Goal: Navigation & Orientation: Find specific page/section

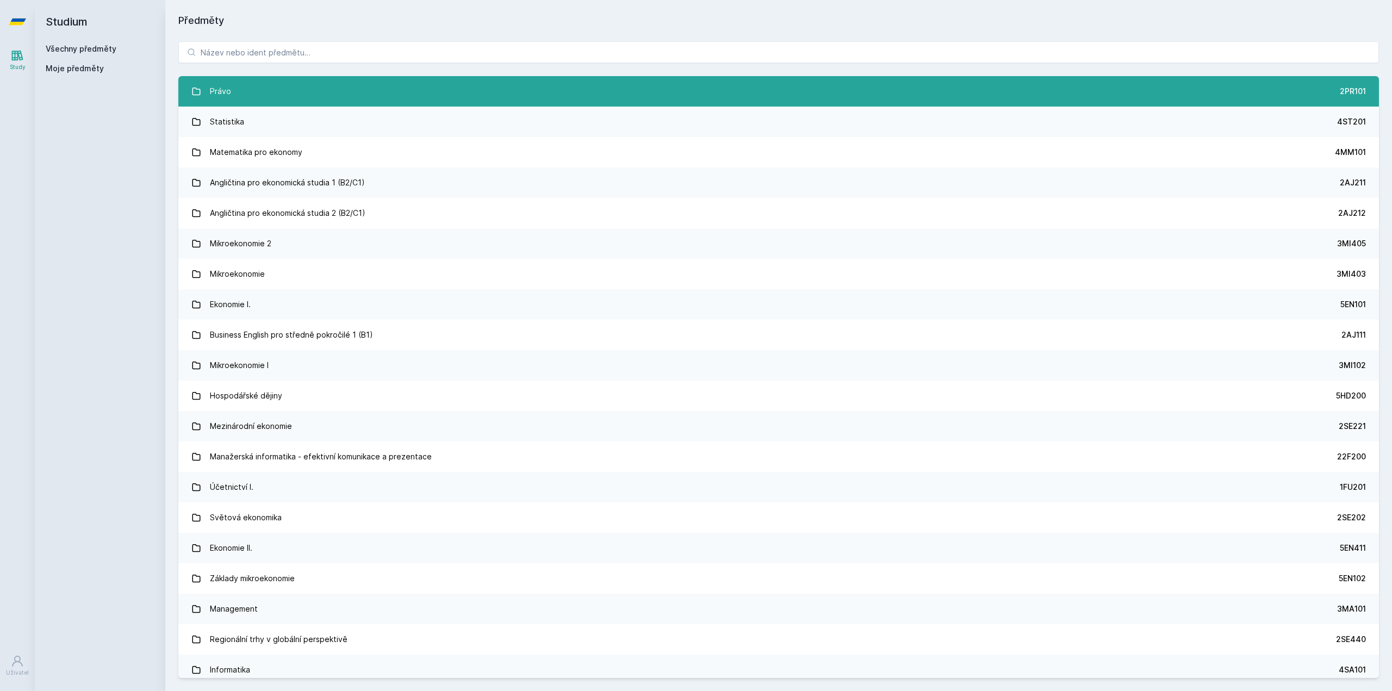
click at [232, 82] on link "Právo 2PR101" at bounding box center [778, 91] width 1201 height 30
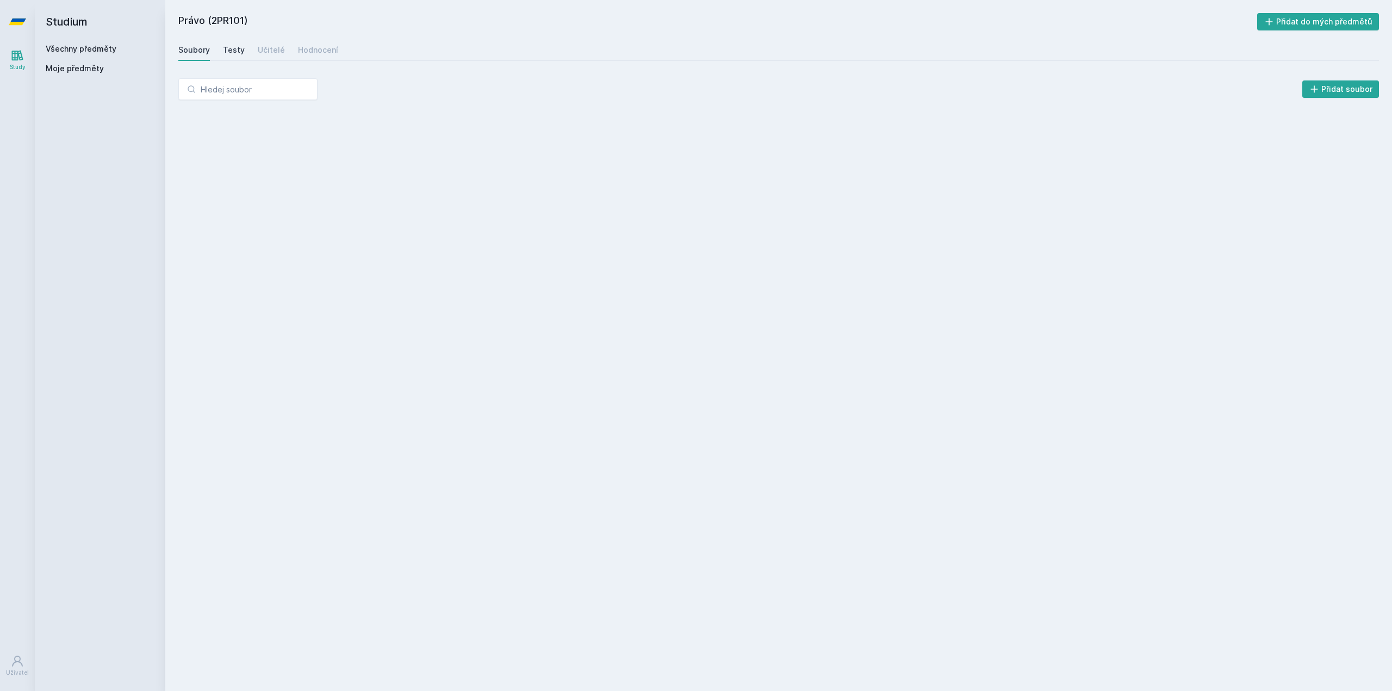
click at [236, 51] on div "Testy" at bounding box center [234, 50] width 22 height 11
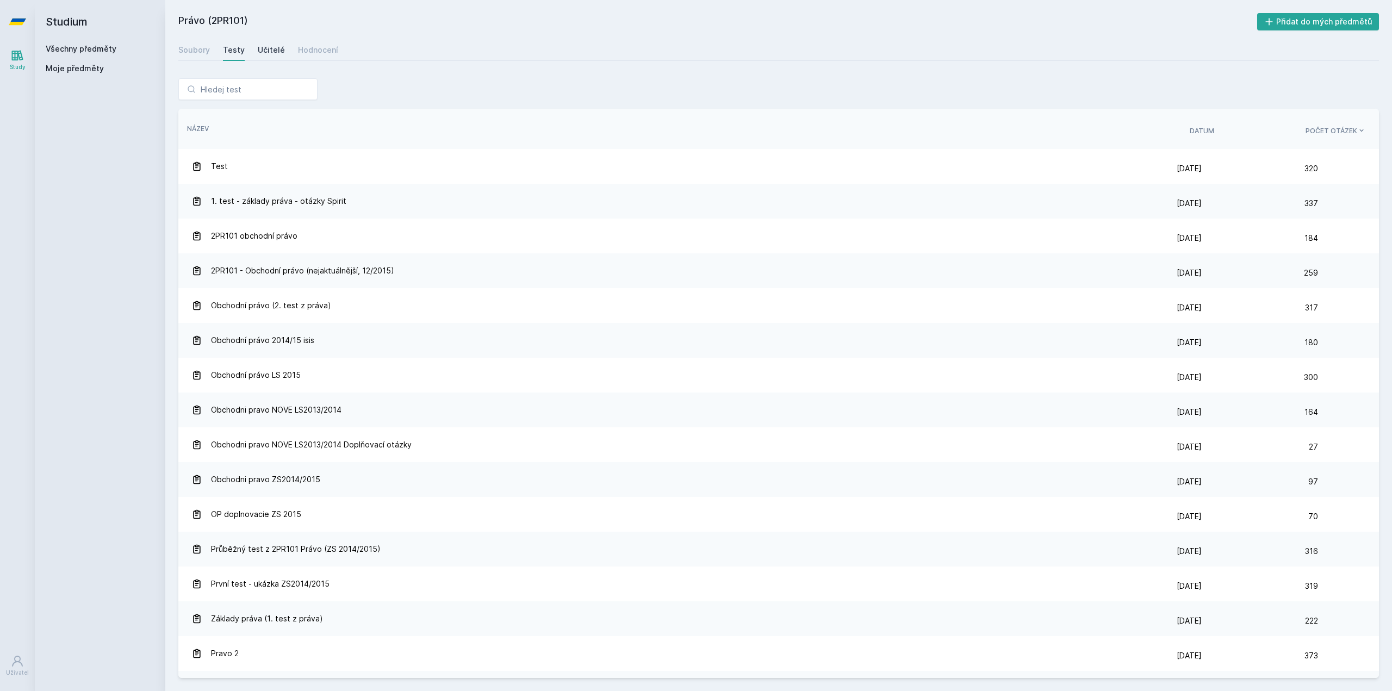
click at [280, 54] on div "Učitelé" at bounding box center [271, 50] width 27 height 11
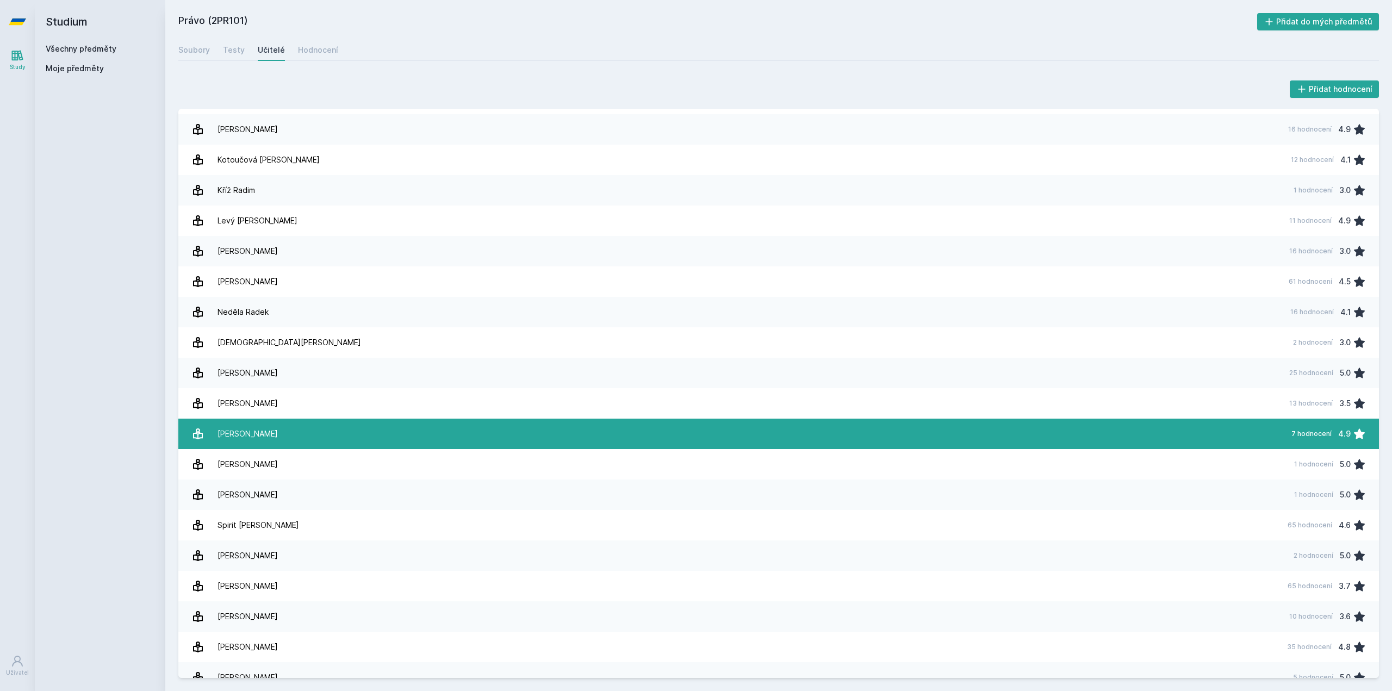
scroll to position [496, 0]
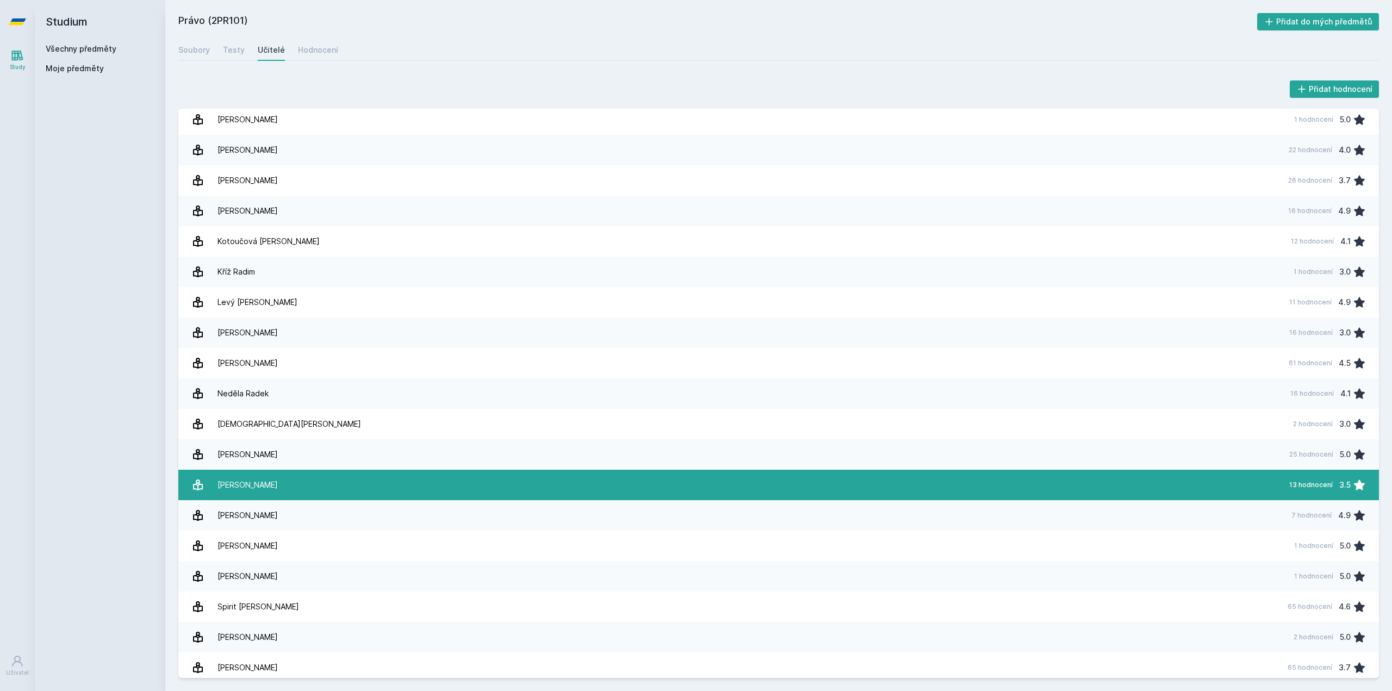
drag, startPoint x: 399, startPoint y: 462, endPoint x: 410, endPoint y: 349, distance: 114.2
